Goal: Task Accomplishment & Management: Use online tool/utility

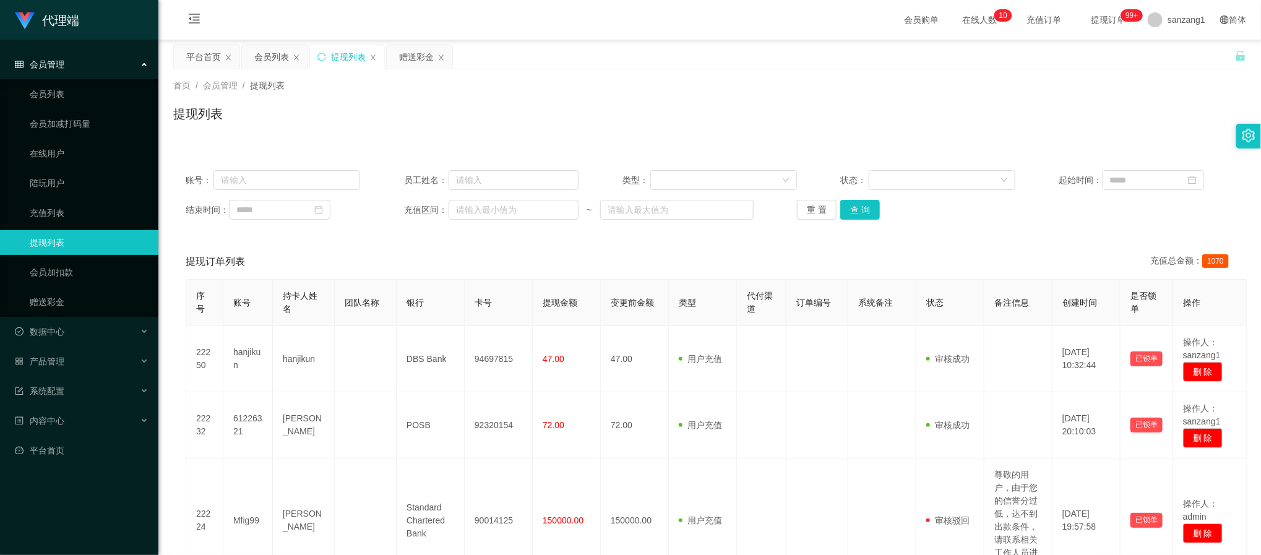
click at [862, 210] on button "查 询" at bounding box center [860, 210] width 40 height 20
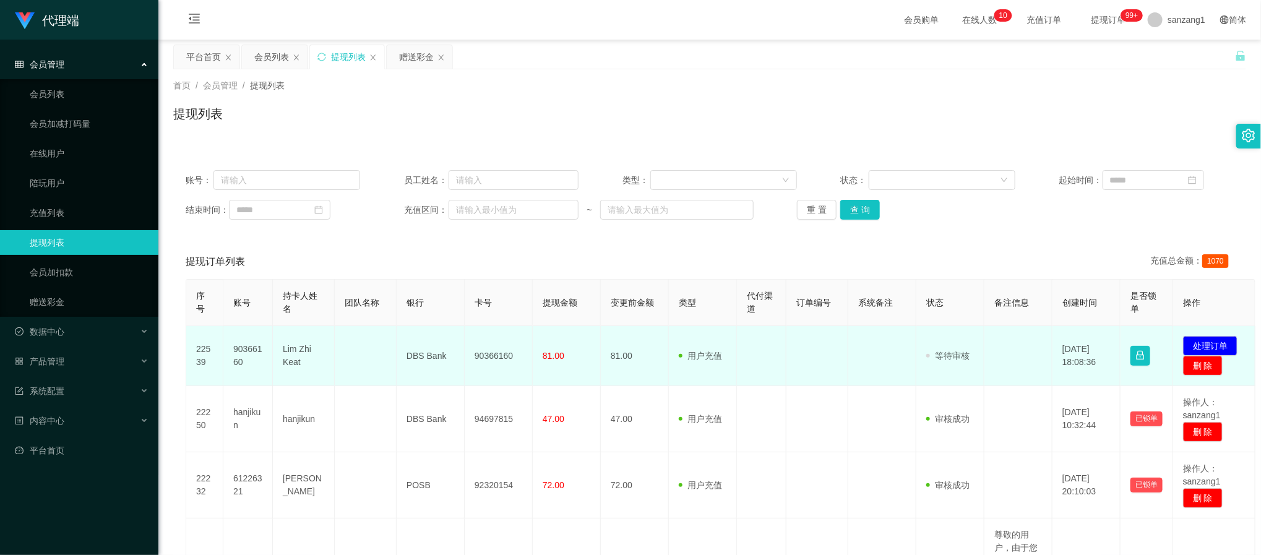
click at [252, 348] on td "90366160" at bounding box center [247, 356] width 49 height 60
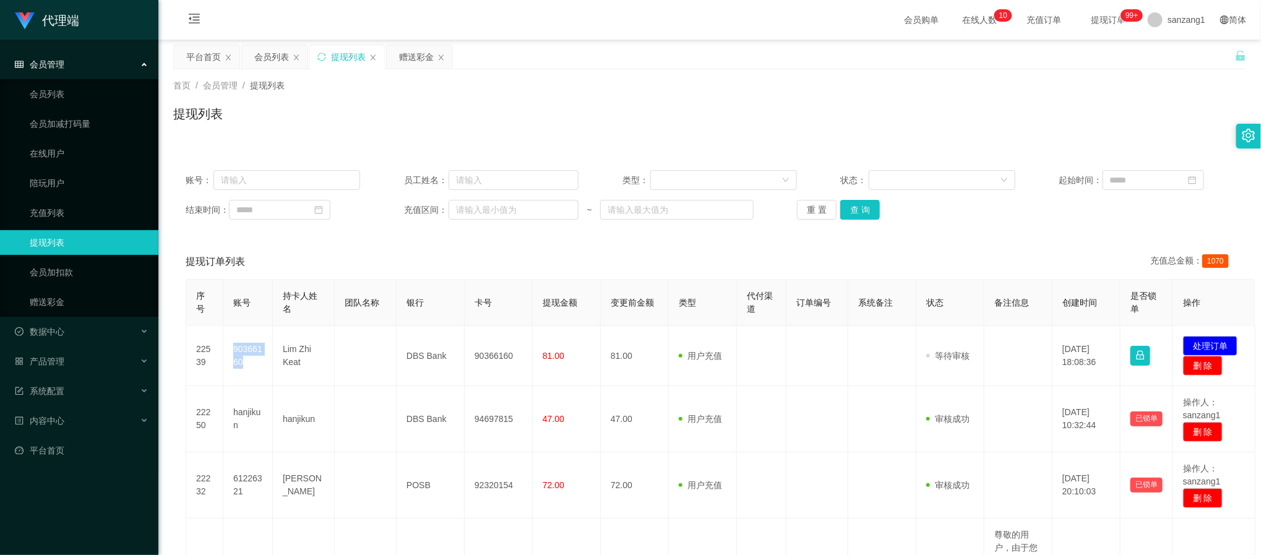
copy td "90366160"
click at [481, 119] on div "提现列表" at bounding box center [709, 119] width 1073 height 28
click at [874, 215] on button "查 询" at bounding box center [860, 210] width 40 height 20
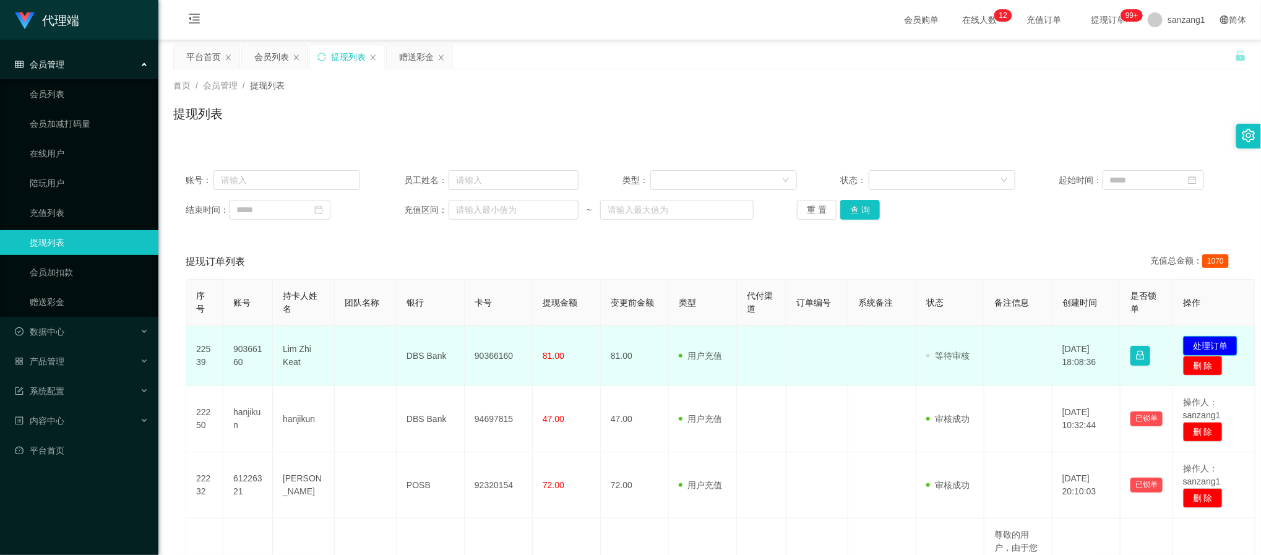
click at [1196, 344] on button "处理订单" at bounding box center [1210, 346] width 54 height 20
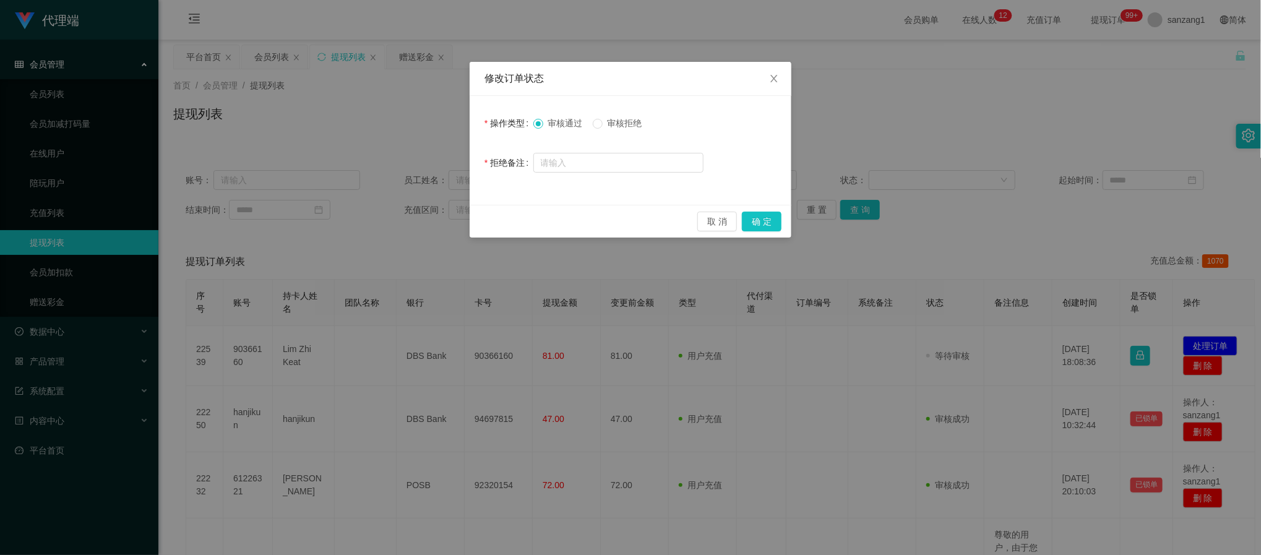
click at [615, 119] on span "审核拒绝" at bounding box center [624, 123] width 45 height 10
click at [585, 158] on input "text" at bounding box center [618, 163] width 170 height 20
type input "你好，系统查询到您使用假图"
click at [711, 227] on button "取 消" at bounding box center [717, 222] width 40 height 20
